Goal: Task Accomplishment & Management: Manage account settings

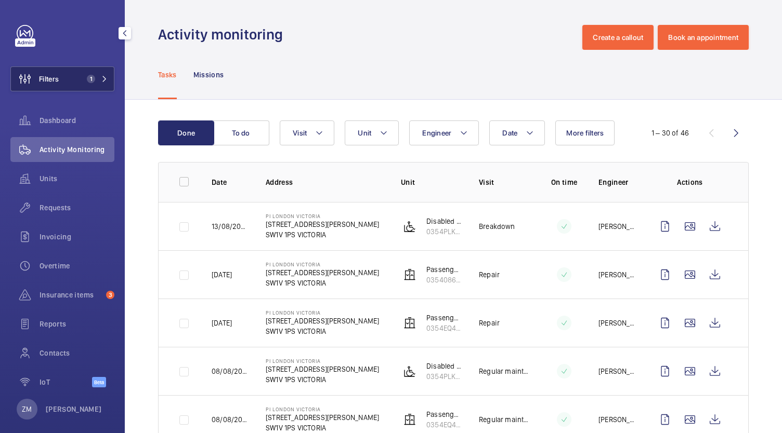
click at [78, 77] on button "Filters 1" at bounding box center [62, 79] width 104 height 25
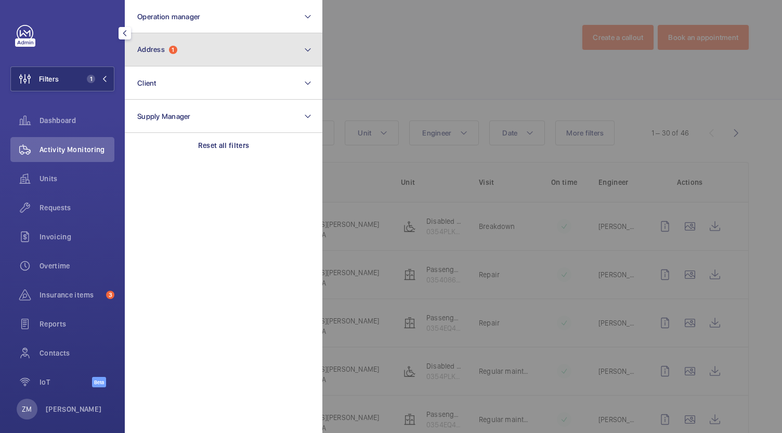
click at [188, 65] on button "Address 1" at bounding box center [224, 49] width 198 height 33
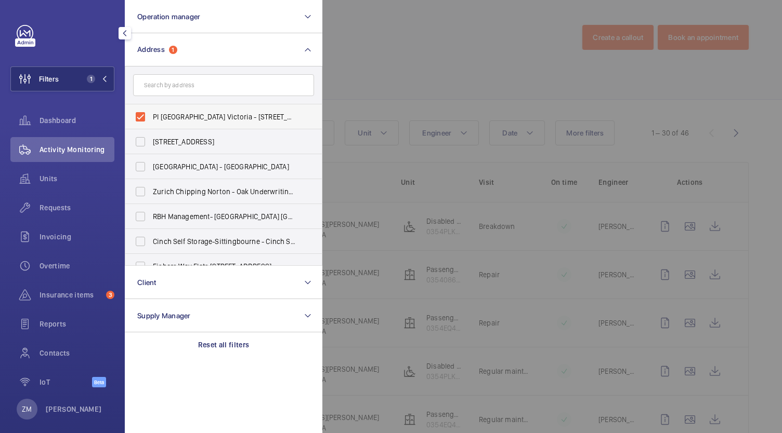
click at [142, 119] on label "PI [GEOGRAPHIC_DATA] Victoria - [STREET_ADDRESS][PERSON_NAME]" at bounding box center [215, 116] width 181 height 25
click at [142, 119] on input "PI [GEOGRAPHIC_DATA] Victoria - [STREET_ADDRESS][PERSON_NAME]" at bounding box center [140, 117] width 21 height 21
checkbox input "false"
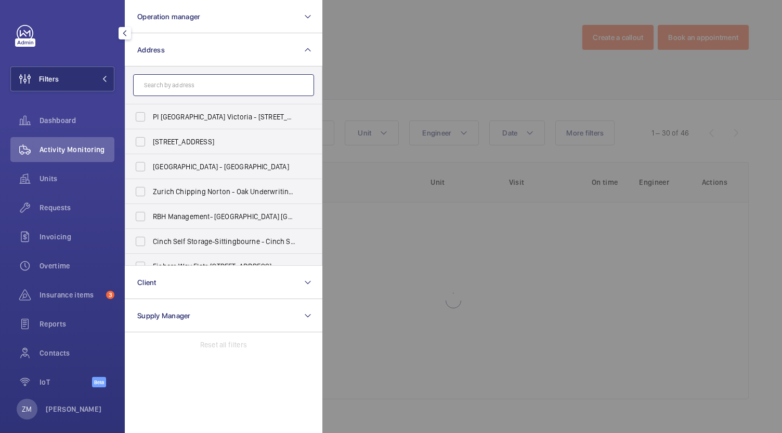
click at [158, 85] on input "text" at bounding box center [223, 85] width 181 height 22
paste input "[PERSON_NAME]"
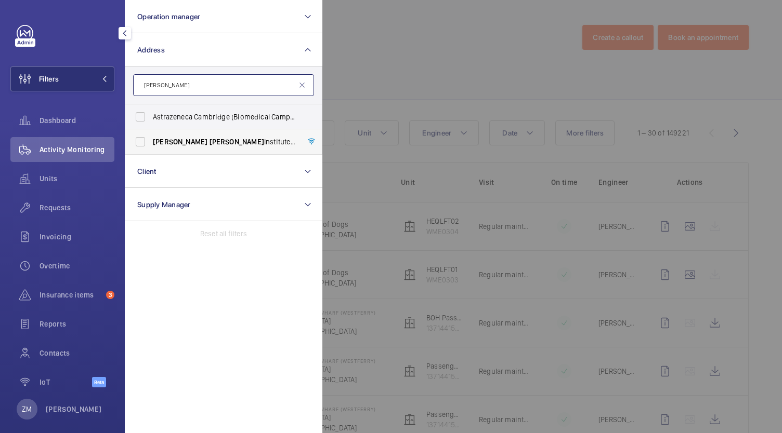
type input "[PERSON_NAME]"
click at [141, 143] on label "[PERSON_NAME][GEOGRAPHIC_DATA] - [STREET_ADDRESS]" at bounding box center [215, 141] width 181 height 25
click at [141, 143] on input "[PERSON_NAME][GEOGRAPHIC_DATA] - [STREET_ADDRESS]" at bounding box center [140, 141] width 21 height 21
checkbox input "true"
click at [507, 82] on div at bounding box center [713, 216] width 782 height 433
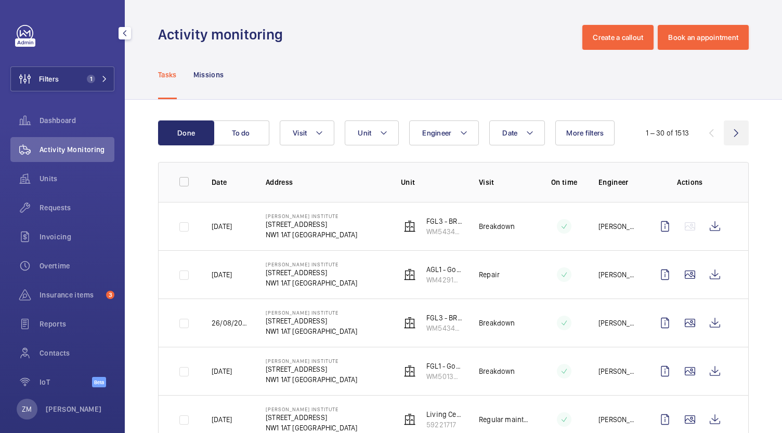
click at [729, 136] on wm-front-icon-button at bounding box center [736, 133] width 25 height 25
click at [506, 135] on span "Date" at bounding box center [509, 133] width 15 height 8
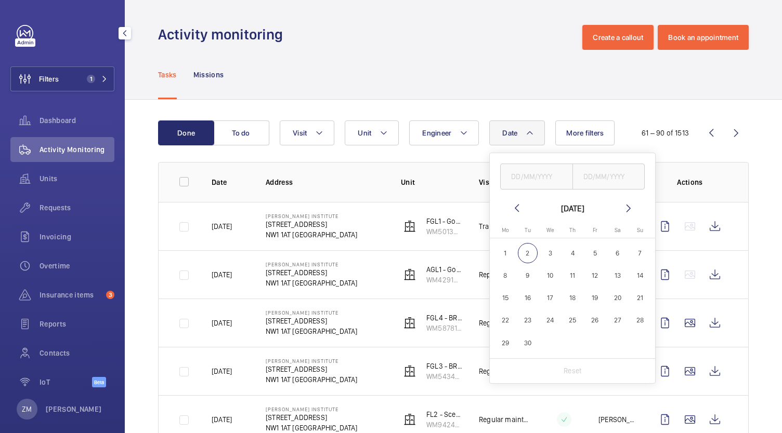
click at [508, 254] on span "1" at bounding box center [505, 253] width 20 height 20
type input "[DATE]"
click at [577, 373] on p "Reset" at bounding box center [572, 371] width 19 height 10
click at [410, 163] on th "Unit" at bounding box center [423, 182] width 78 height 40
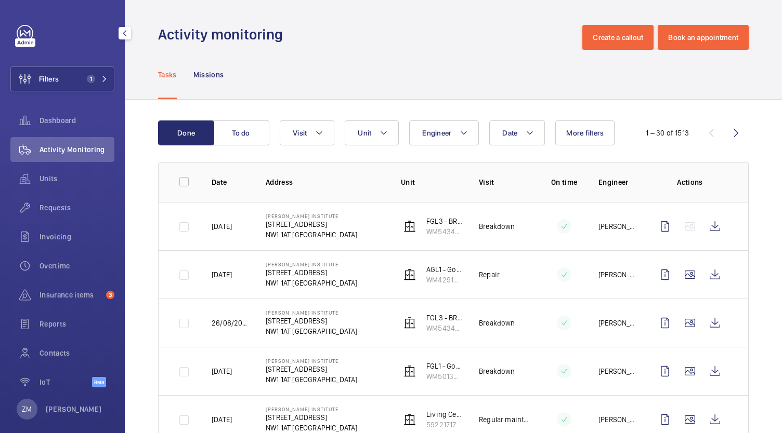
click at [724, 139] on wm-front-icon-button at bounding box center [736, 133] width 25 height 25
click at [729, 136] on wm-front-icon-button at bounding box center [736, 133] width 25 height 25
click at [730, 135] on wm-front-icon-button at bounding box center [736, 133] width 25 height 25
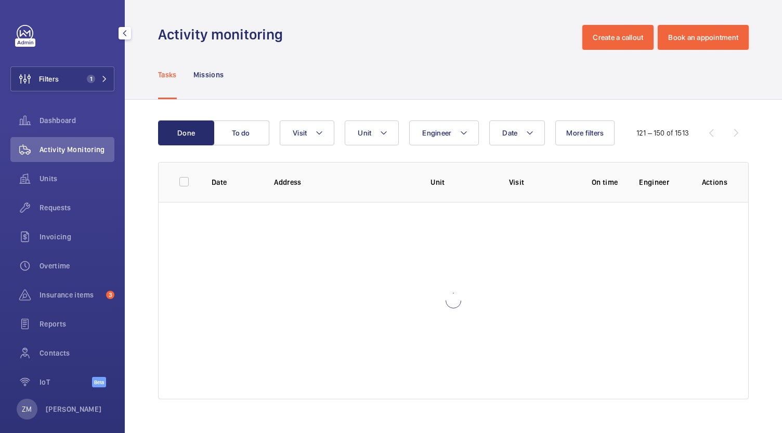
click at [730, 135] on wm-front-icon-button at bounding box center [736, 133] width 25 height 25
click at [730, 135] on div "151 – 180 of 1513" at bounding box center [684, 133] width 129 height 12
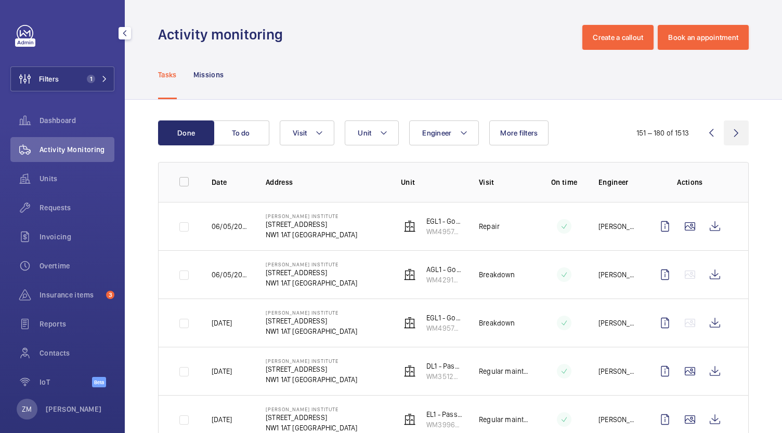
click at [724, 144] on wm-front-icon-button at bounding box center [736, 133] width 25 height 25
click at [736, 139] on wm-front-icon-button at bounding box center [736, 133] width 25 height 25
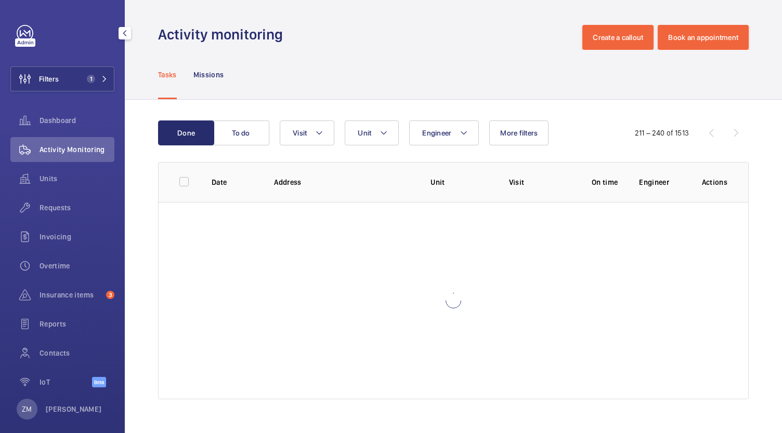
click at [736, 139] on div "Done To do Engineer Unit Visit More filters 211 – 240 of 1513" at bounding box center [453, 133] width 590 height 25
click at [736, 139] on div "Done To do Date Engineer Unit Visit More filters 211 – 240 of 1513" at bounding box center [453, 133] width 590 height 25
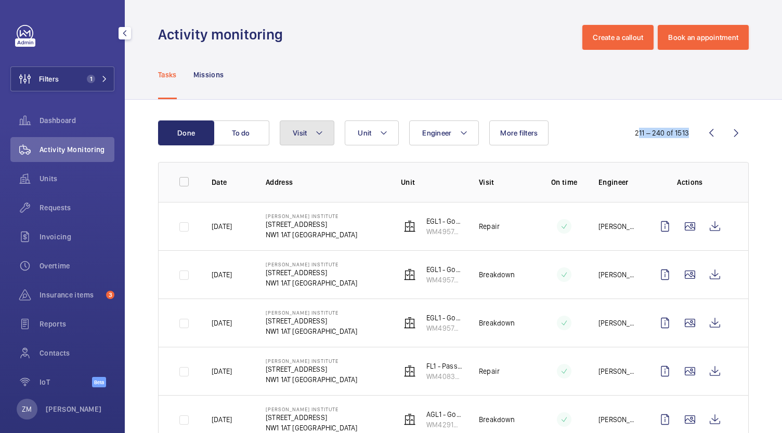
click at [326, 133] on button "Visit" at bounding box center [307, 133] width 55 height 25
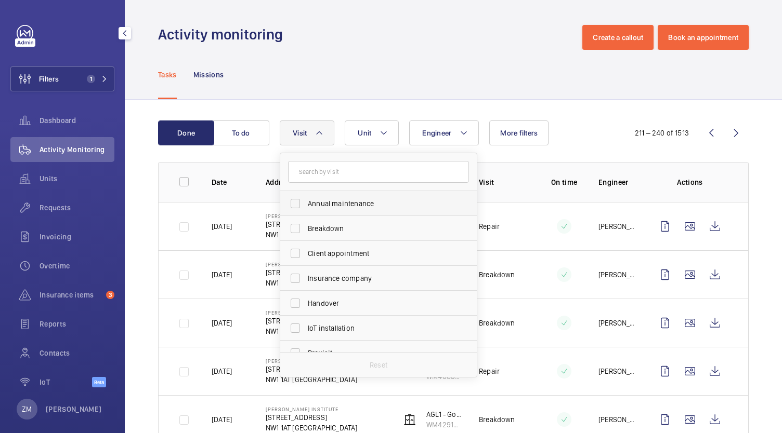
click at [352, 208] on span "Annual maintenance" at bounding box center [379, 204] width 143 height 10
click at [306, 208] on input "Annual maintenance" at bounding box center [295, 203] width 21 height 21
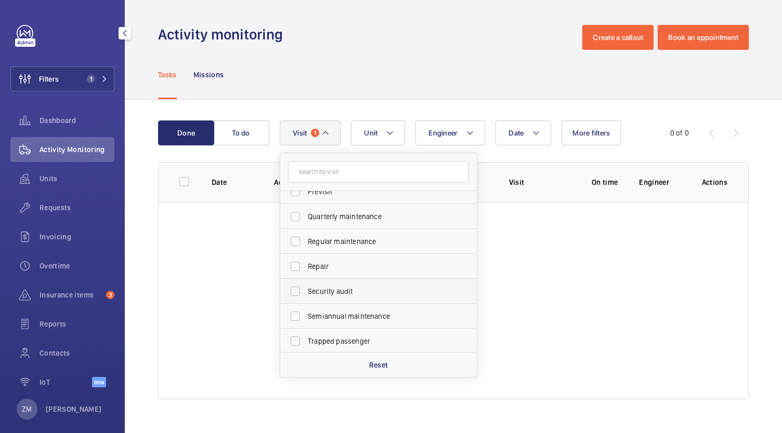
scroll to position [163, 0]
drag, startPoint x: 383, startPoint y: 363, endPoint x: 441, endPoint y: 328, distance: 67.8
click at [383, 363] on p "Reset" at bounding box center [378, 365] width 19 height 10
checkbox input "false"
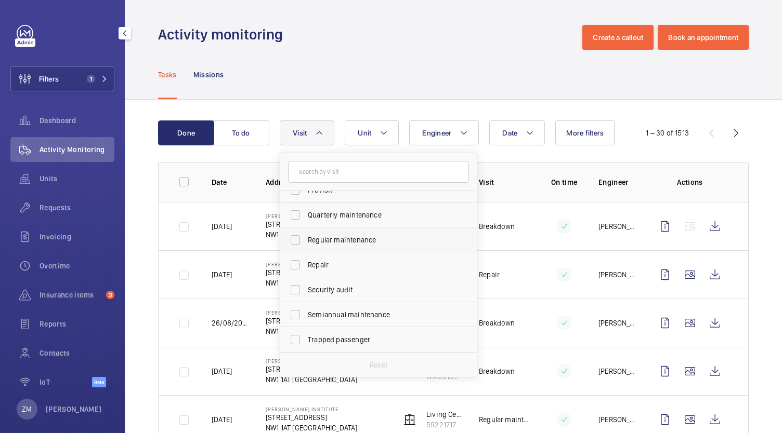
click at [407, 242] on span "Regular maintenance" at bounding box center [379, 240] width 143 height 10
click at [306, 242] on input "Regular maintenance" at bounding box center [295, 240] width 21 height 21
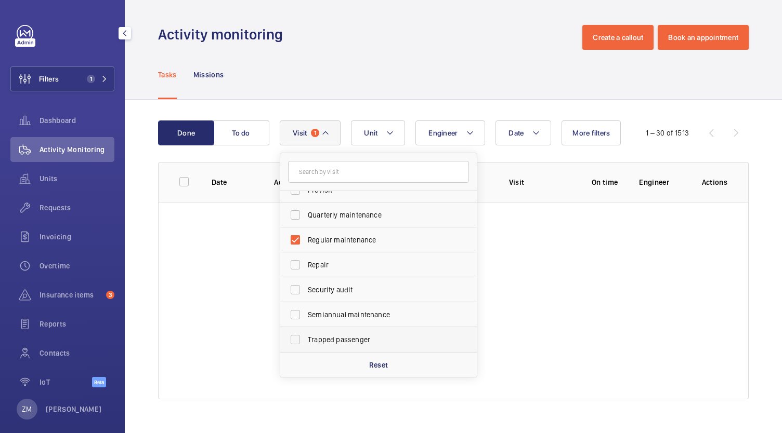
click at [385, 360] on p "Reset" at bounding box center [378, 365] width 19 height 10
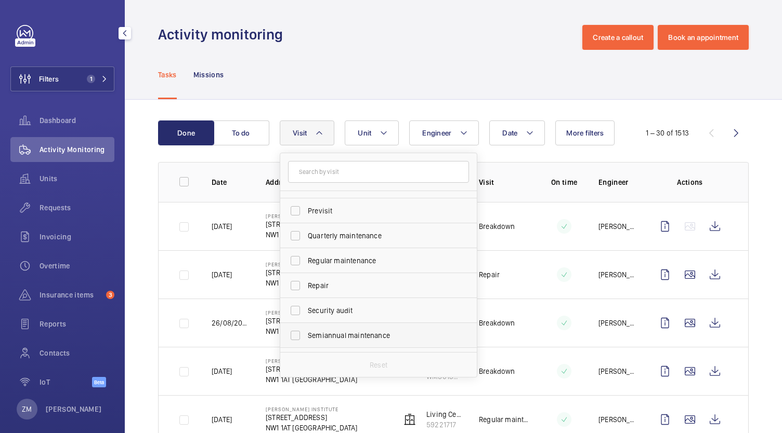
scroll to position [111, 0]
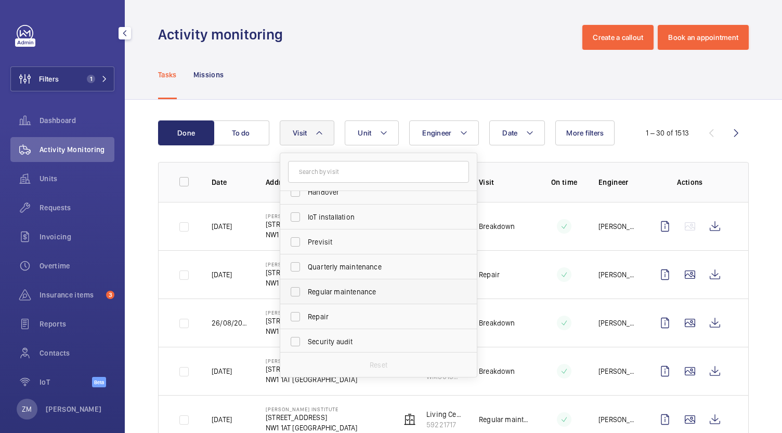
click at [343, 282] on label "Regular maintenance" at bounding box center [370, 292] width 181 height 25
click at [306, 282] on input "Regular maintenance" at bounding box center [295, 292] width 21 height 21
checkbox input "true"
click at [488, 57] on div "Tasks Missions" at bounding box center [453, 74] width 590 height 49
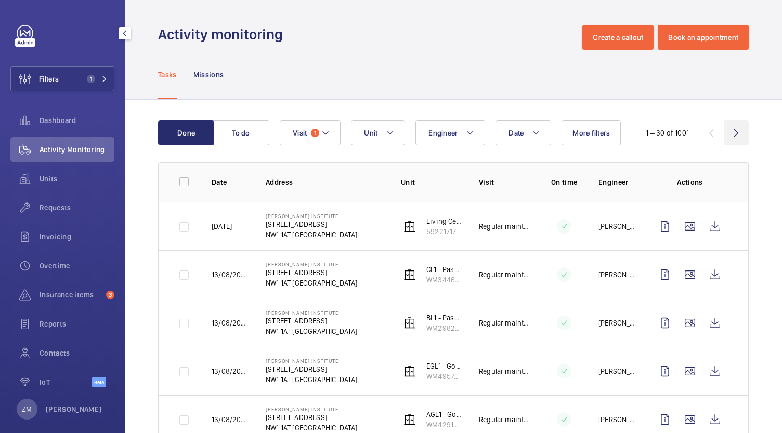
click at [734, 136] on wm-front-icon-button at bounding box center [736, 133] width 25 height 25
click at [734, 135] on wm-front-icon-button at bounding box center [736, 133] width 25 height 25
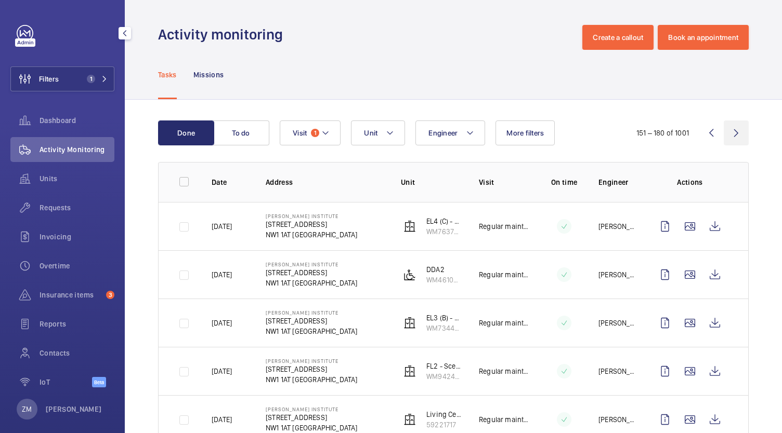
click at [734, 135] on wm-front-icon-button at bounding box center [736, 133] width 25 height 25
click at [728, 125] on wm-front-icon-button at bounding box center [736, 133] width 25 height 25
click at [729, 125] on wm-front-icon-button at bounding box center [736, 133] width 25 height 25
click at [730, 128] on wm-front-icon-button at bounding box center [736, 133] width 25 height 25
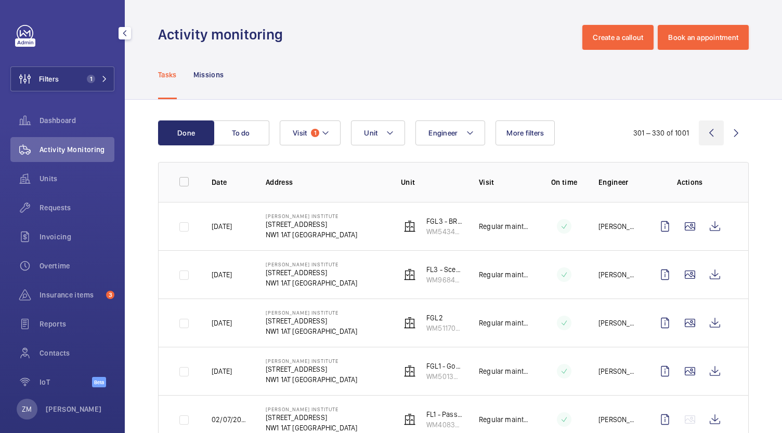
click at [706, 136] on wm-front-icon-button at bounding box center [711, 133] width 25 height 25
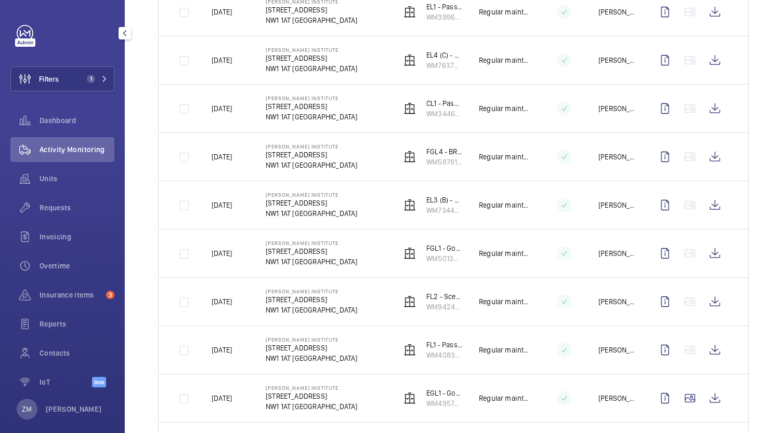
scroll to position [511, 0]
